Goal: Navigation & Orientation: Find specific page/section

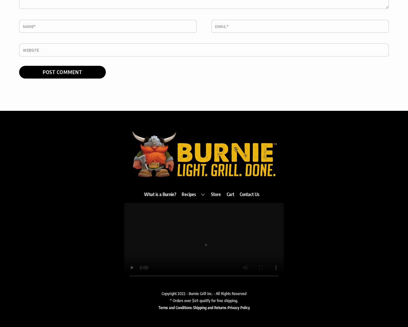
scroll to position [679, 0]
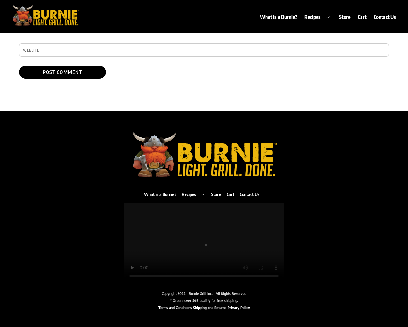
type textarea "1"
type input "MBWUpmEH"
type input "[EMAIL_ADDRESS][DOMAIN_NAME]"
type input "http://www.example.com"
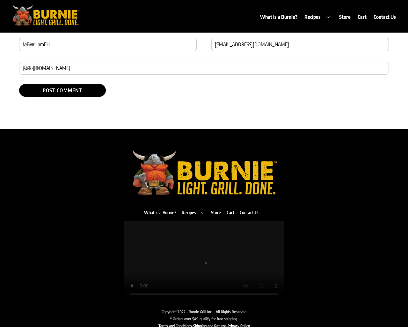
scroll to position [679, 0]
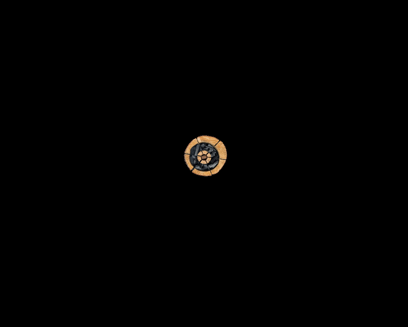
scroll to position [1324, 0]
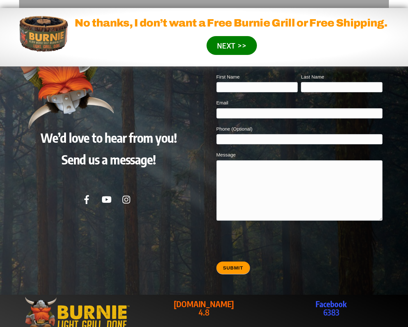
type input "20"
type input "[EMAIL_ADDRESS][DOMAIN_NAME]"
type input "20"
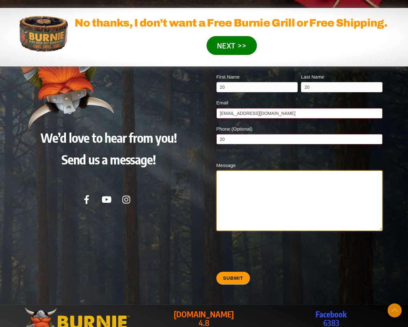
type textarea "20"
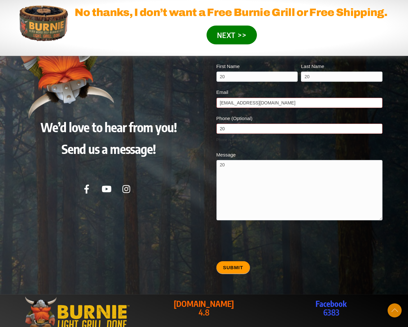
type input "20"
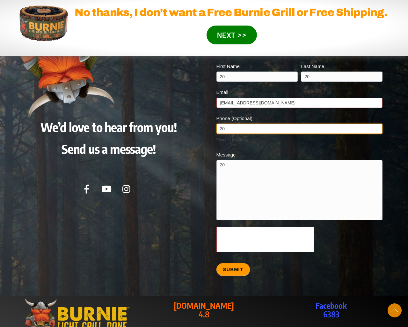
scroll to position [1336, 0]
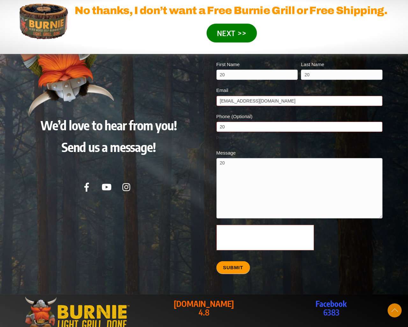
scroll to position [1281, 0]
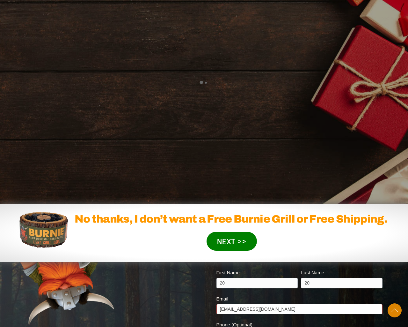
scroll to position [1544, 0]
